Goal: Information Seeking & Learning: Learn about a topic

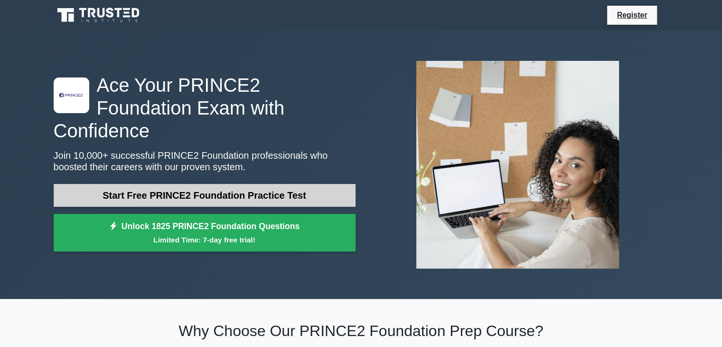
click at [236, 194] on link "Start Free PRINCE2 Foundation Practice Test" at bounding box center [205, 195] width 302 height 23
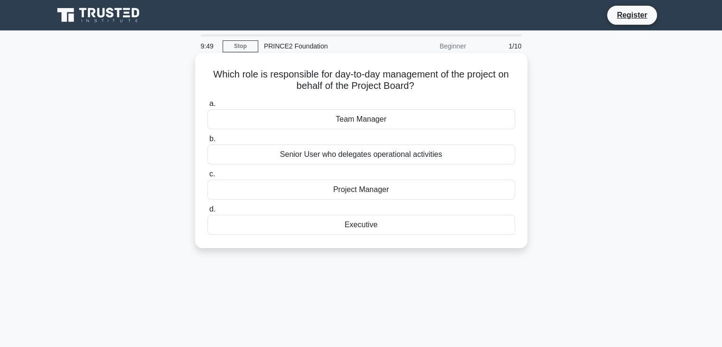
click at [356, 188] on div "Project Manager" at bounding box center [362, 189] width 308 height 20
click at [208, 177] on input "c. Project Manager" at bounding box center [208, 174] width 0 height 6
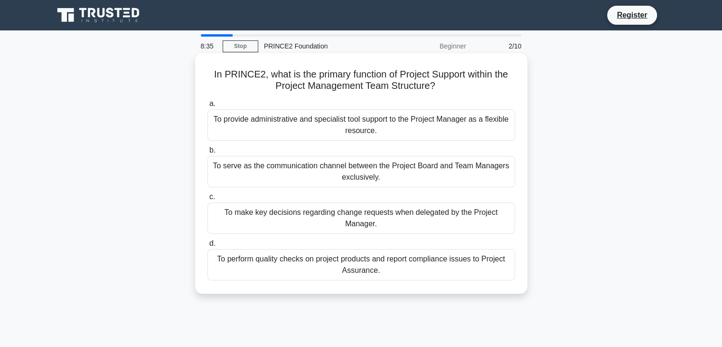
click at [391, 126] on div "To provide administrative and specialist tool support to the Project Manager as…" at bounding box center [362, 124] width 308 height 31
click at [208, 107] on input "a. To provide administrative and specialist tool support to the Project Manager…" at bounding box center [208, 104] width 0 height 6
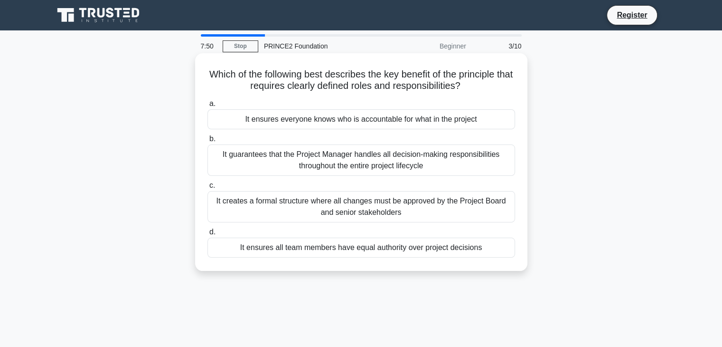
click at [370, 119] on div "It ensures everyone knows who is accountable for what in the project" at bounding box center [362, 119] width 308 height 20
click at [208, 107] on input "a. It ensures everyone knows who is accountable for what in the project" at bounding box center [208, 104] width 0 height 6
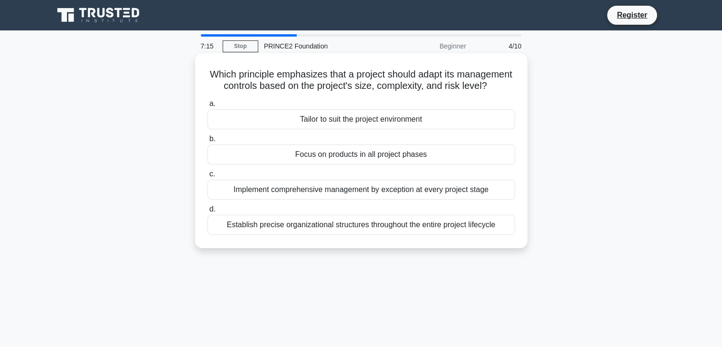
click at [419, 199] on div "Implement comprehensive management by exception at every project stage" at bounding box center [362, 189] width 308 height 20
click at [208, 177] on input "c. Implement comprehensive management by exception at every project stage" at bounding box center [208, 174] width 0 height 6
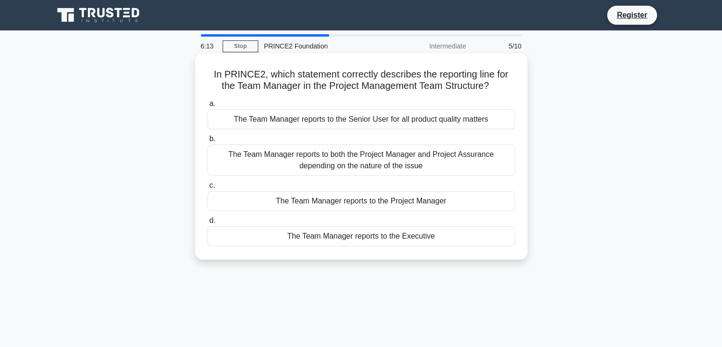
click at [369, 200] on div "The Team Manager reports to the Project Manager" at bounding box center [362, 201] width 308 height 20
click at [208, 189] on input "c. The Team Manager reports to the Project Manager" at bounding box center [208, 185] width 0 height 6
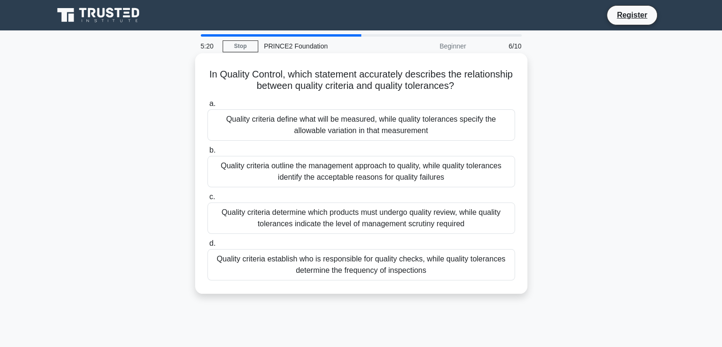
click at [395, 178] on div "Quality criteria outline the management approach to quality, while quality tole…" at bounding box center [362, 171] width 308 height 31
click at [208, 153] on input "b. Quality criteria outline the management approach to quality, while quality t…" at bounding box center [208, 150] width 0 height 6
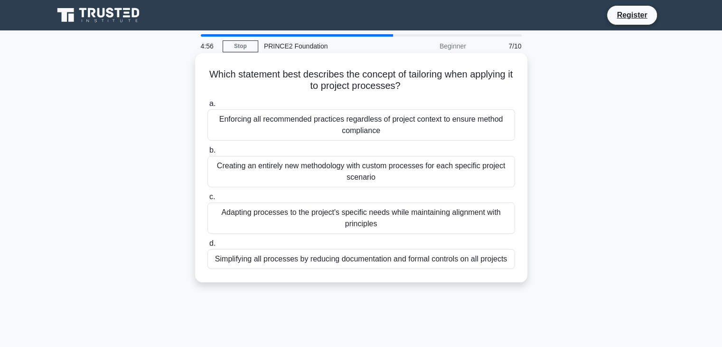
click at [326, 219] on div "Adapting processes to the project's specific needs while maintaining alignment …" at bounding box center [362, 217] width 308 height 31
click at [208, 200] on input "c. Adapting processes to the project's specific needs while maintaining alignme…" at bounding box center [208, 197] width 0 height 6
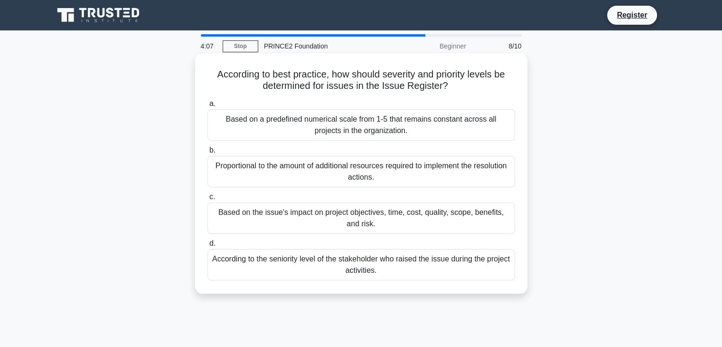
click at [373, 229] on div "Based on the issue's impact on project objectives, time, cost, quality, scope, …" at bounding box center [362, 217] width 308 height 31
click at [208, 200] on input "c. Based on the issue's impact on project objectives, time, cost, quality, scop…" at bounding box center [208, 197] width 0 height 6
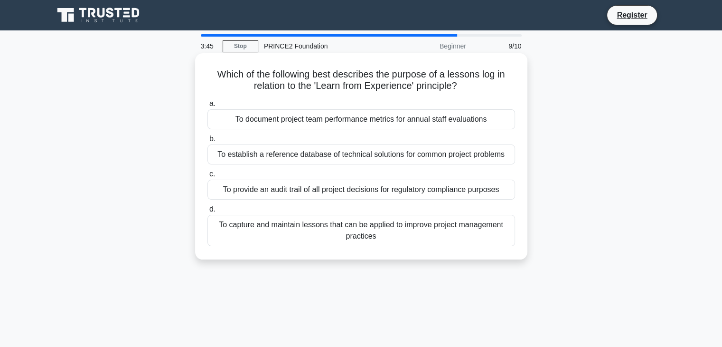
click at [408, 230] on div "To capture and maintain lessons that can be applied to improve project manageme…" at bounding box center [362, 230] width 308 height 31
click at [208, 212] on input "d. To capture and maintain lessons that can be applied to improve project manag…" at bounding box center [208, 209] width 0 height 6
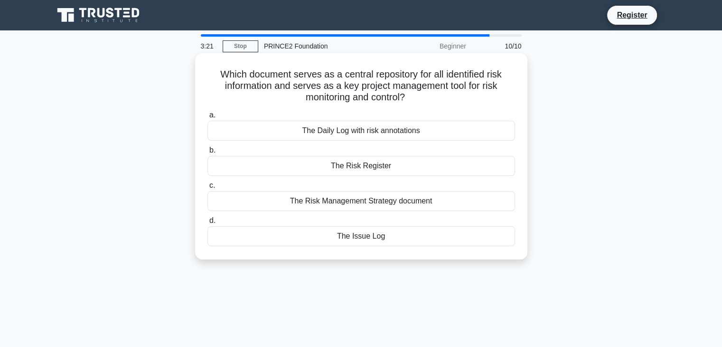
click at [378, 169] on div "The Risk Register" at bounding box center [362, 166] width 308 height 20
click at [208, 153] on input "b. The Risk Register" at bounding box center [208, 150] width 0 height 6
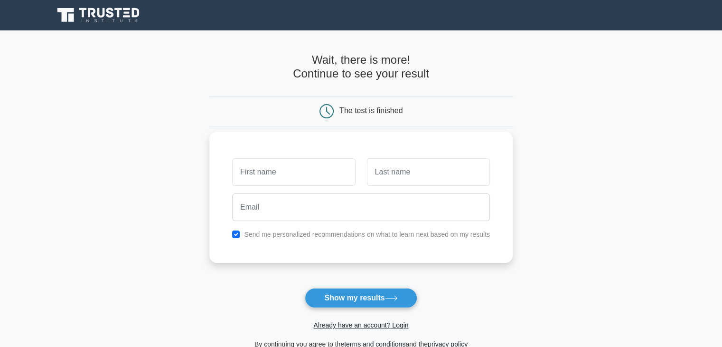
click at [304, 170] on input "text" at bounding box center [293, 172] width 123 height 28
type input "[PERSON_NAME]"
click at [410, 171] on input "text" at bounding box center [428, 172] width 123 height 28
type input "raina"
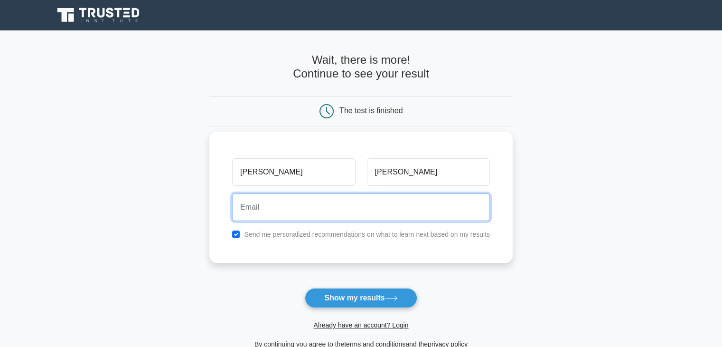
click at [322, 207] on input "email" at bounding box center [361, 207] width 258 height 28
type input "abhheykumarrraina@gmail.com"
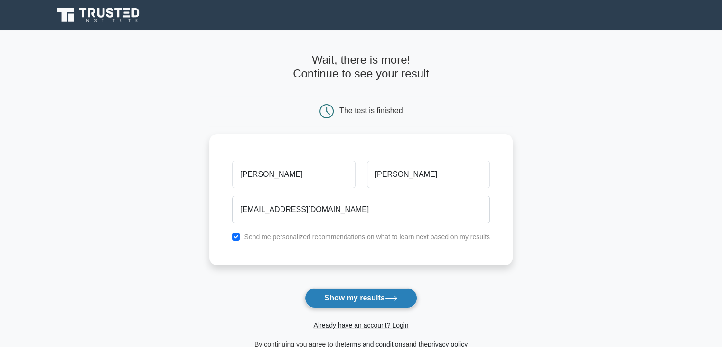
click at [340, 297] on button "Show my results" at bounding box center [361, 298] width 112 height 20
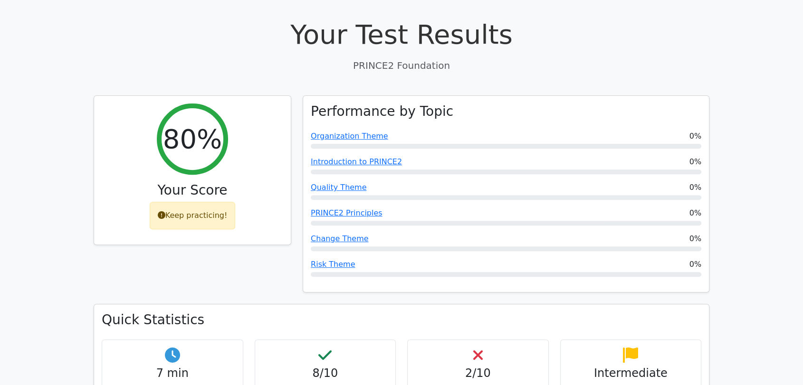
scroll to position [323, 0]
